Goal: Find specific page/section

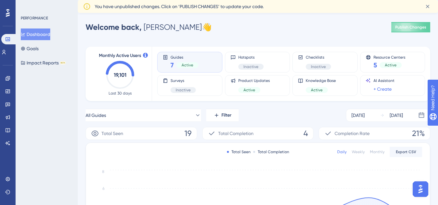
click at [91, 8] on div "You have unpublished changes. Click on ‘PUBLISH CHANGES’ to update your code." at bounding box center [258, 6] width 350 height 10
click at [5, 132] on link at bounding box center [7, 130] width 5 height 10
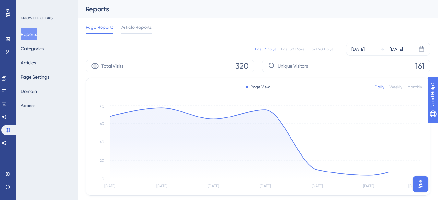
click at [33, 56] on div "Reports Categories Articles Page Settings Domain Access" at bounding box center [47, 70] width 53 height 83
click at [32, 61] on button "Articles" at bounding box center [28, 63] width 15 height 12
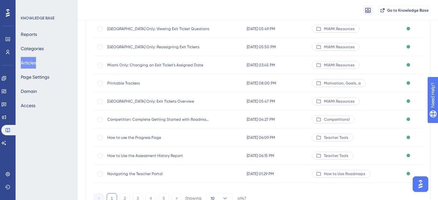
scroll to position [130, 0]
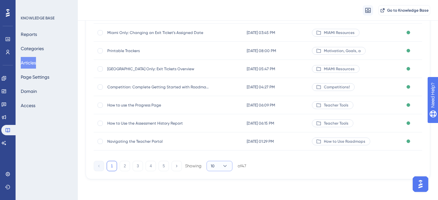
click at [214, 164] on span "10" at bounding box center [213, 166] width 4 height 5
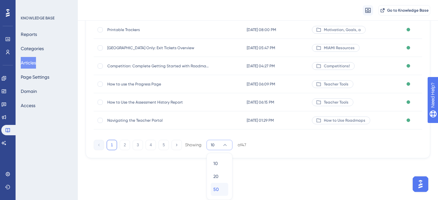
click at [213, 188] on button "50 50" at bounding box center [220, 189] width 18 height 13
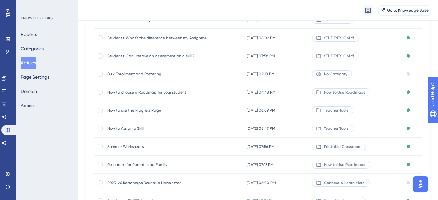
scroll to position [357, 0]
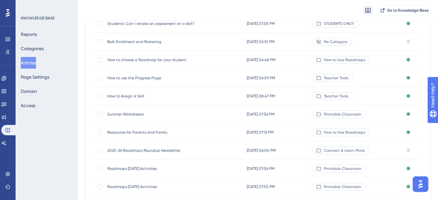
click at [167, 153] on span "2025-26 Roadmaps Roundup Newsletter" at bounding box center [159, 150] width 104 height 5
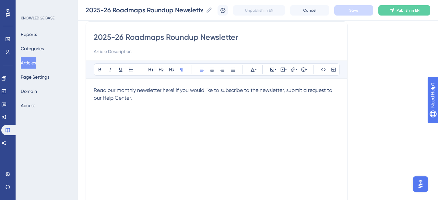
scroll to position [51, 0]
